Goal: Task Accomplishment & Management: Manage account settings

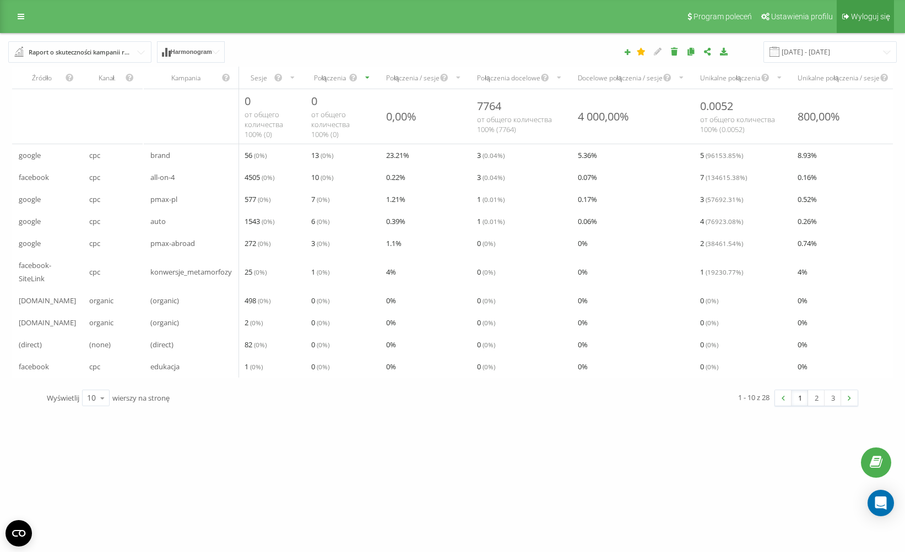
click at [879, 12] on span "Wyloguj się" at bounding box center [870, 16] width 39 height 9
click at [340, 459] on div "[DOMAIN_NAME] Projekty [DOMAIN_NAME] Panel Informacyjny Centrum obsługi Anality…" at bounding box center [452, 276] width 905 height 552
click at [789, 19] on span "Ustawienia profilu" at bounding box center [802, 16] width 62 height 9
click at [53, 52] on div "Raport o skuteczności kampanii reklamowych" at bounding box center [81, 52] width 104 height 12
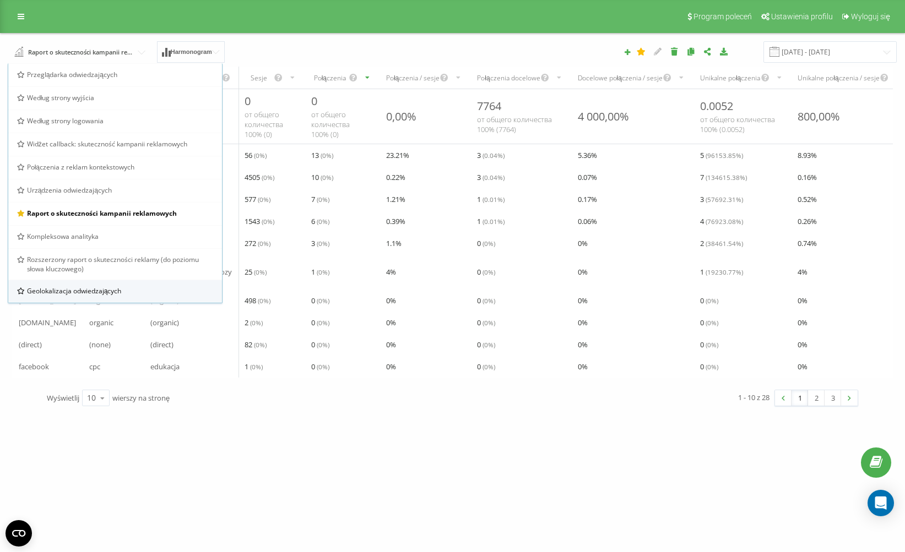
click at [72, 292] on span "Geolokalizacja odwiedzających" at bounding box center [74, 290] width 95 height 9
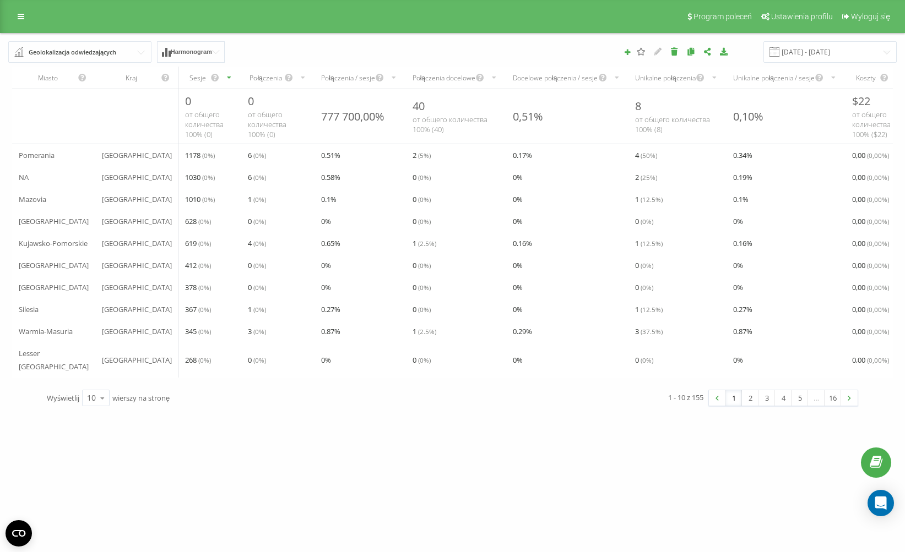
click at [97, 52] on div "Geolokalizacja odwiedzających" at bounding box center [73, 52] width 88 height 12
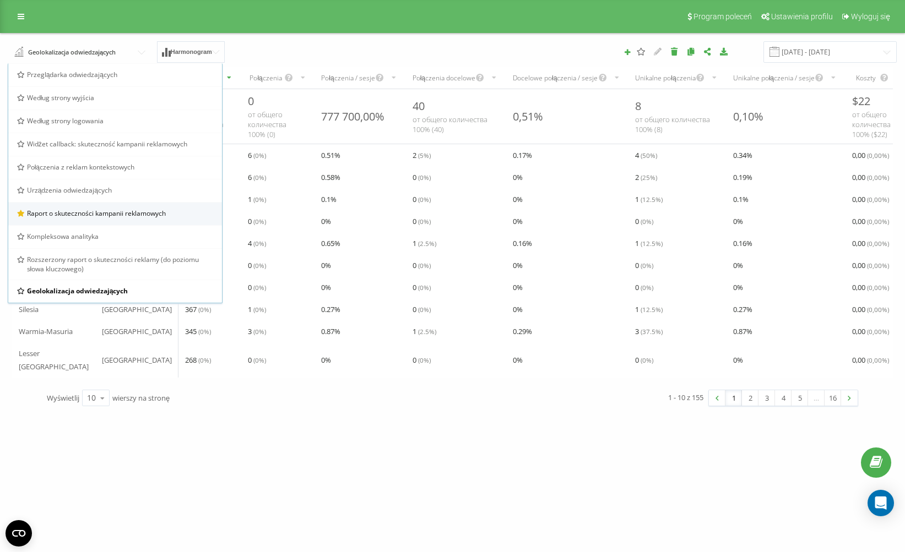
click at [66, 213] on span "Raport o skuteczności kampanii reklamowych" at bounding box center [96, 213] width 139 height 9
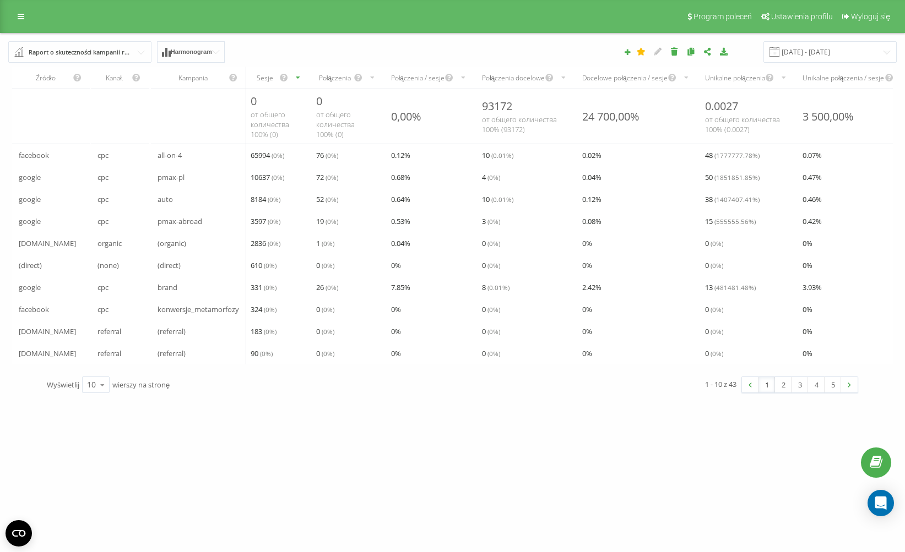
click at [562, 79] on icon "scrollable content" at bounding box center [563, 77] width 7 height 13
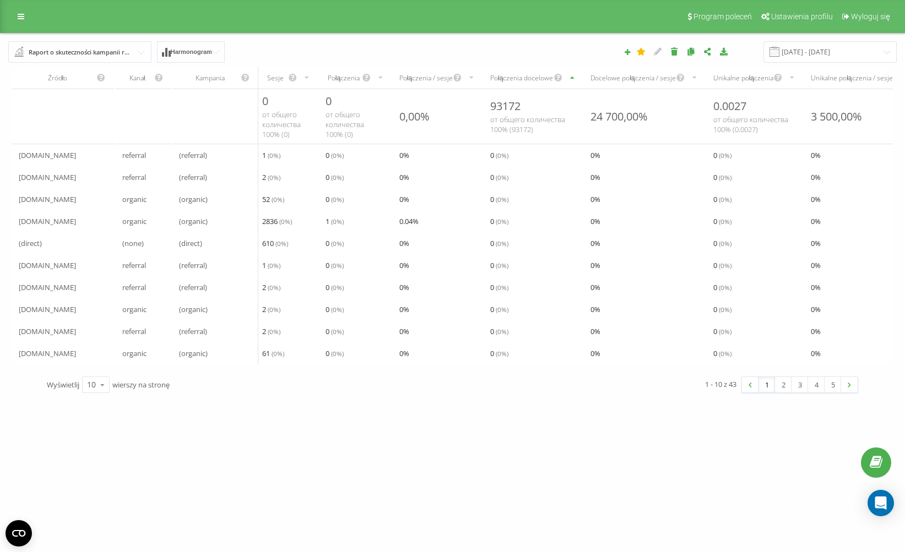
click at [572, 79] on icon "scrollable content" at bounding box center [571, 77] width 7 height 13
click at [140, 54] on input "text" at bounding box center [80, 52] width 142 height 20
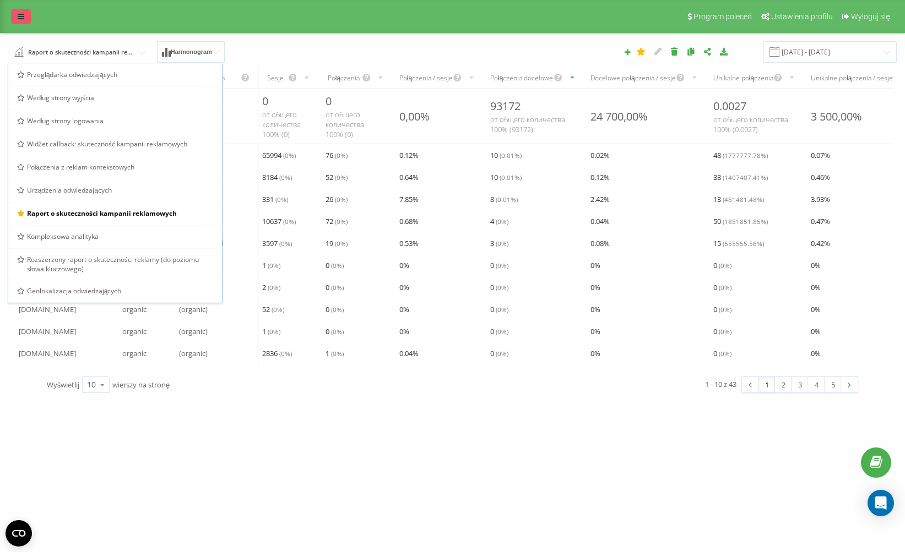
click at [29, 21] on link at bounding box center [21, 16] width 20 height 15
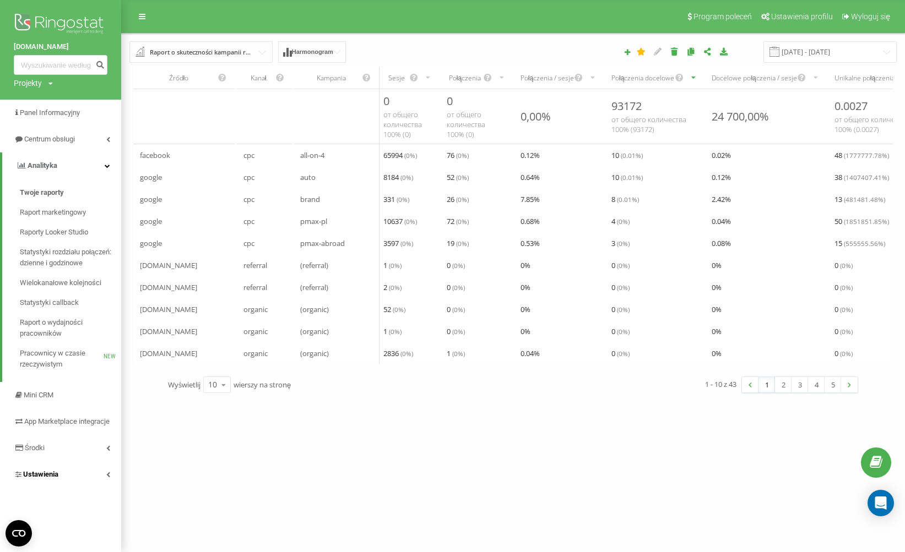
click at [77, 487] on link "Ustawienia" at bounding box center [60, 474] width 121 height 26
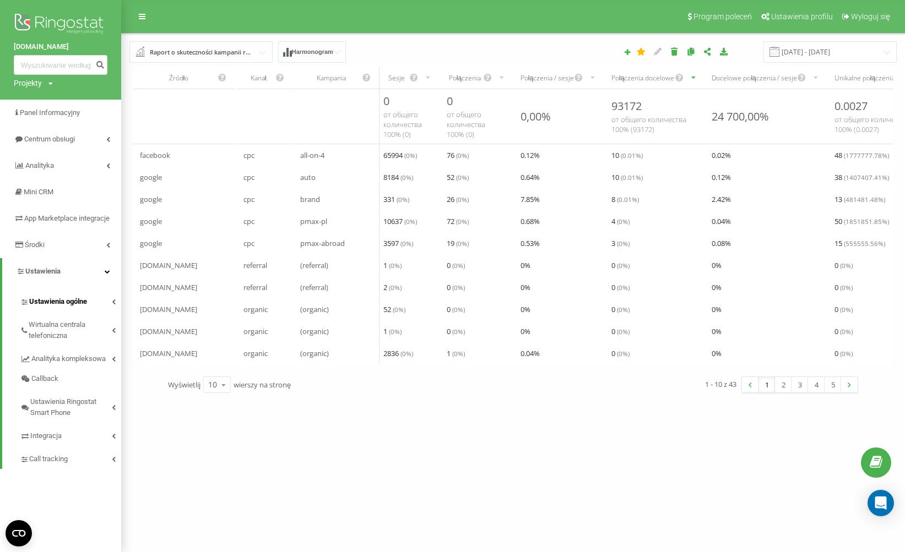
click at [66, 307] on span "Ustawienia ogólne" at bounding box center [58, 301] width 58 height 11
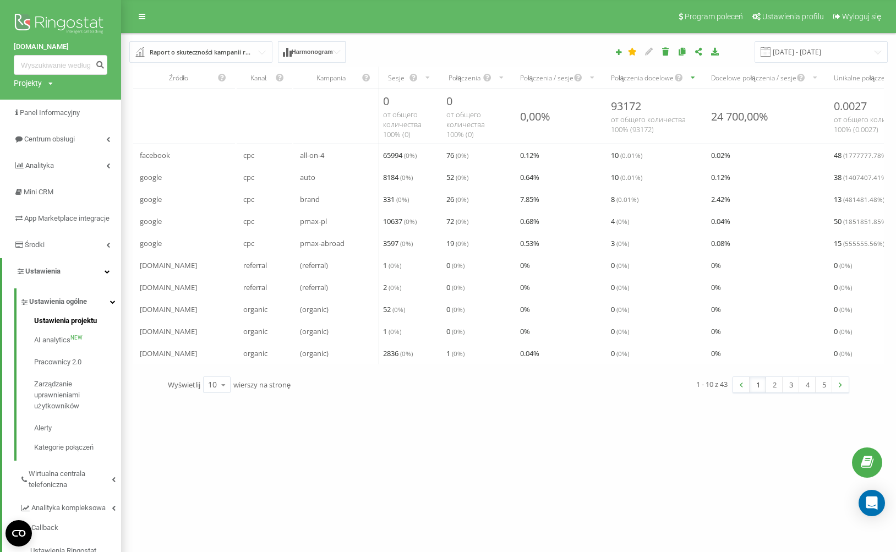
click at [82, 327] on span "Ustawienia projektu" at bounding box center [65, 321] width 63 height 11
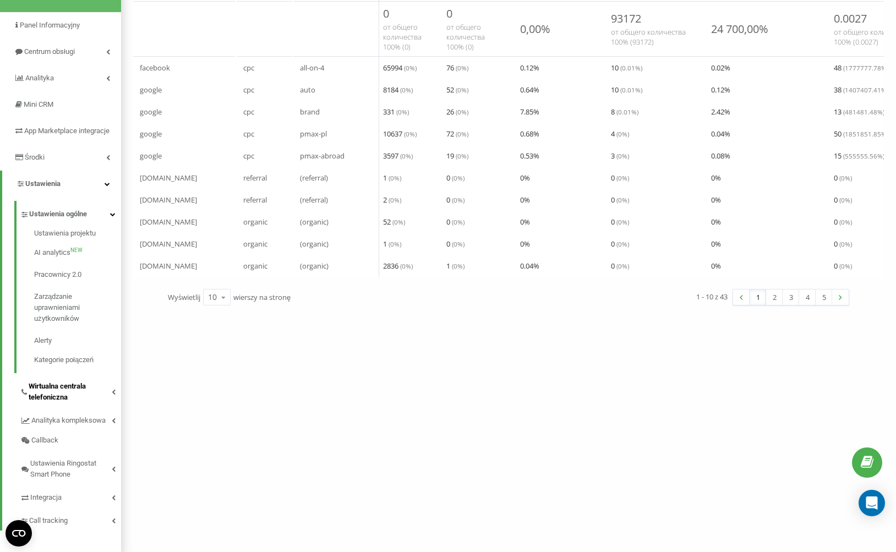
scroll to position [105, 0]
